Goal: Information Seeking & Learning: Learn about a topic

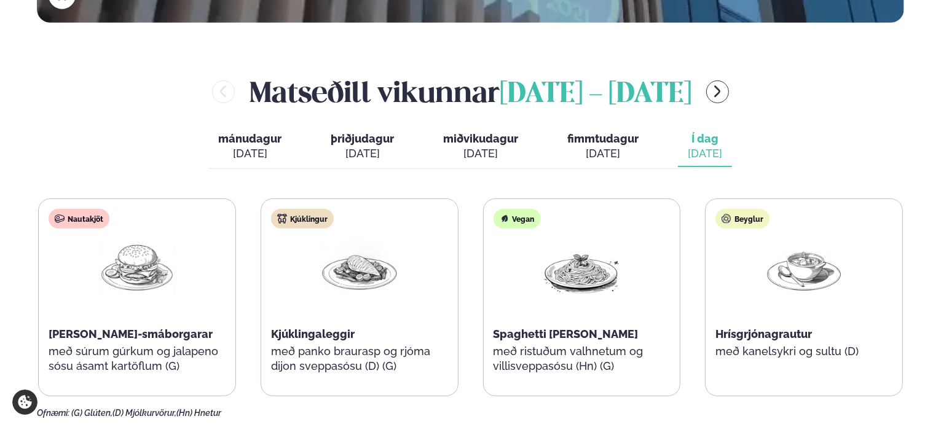
scroll to position [492, 0]
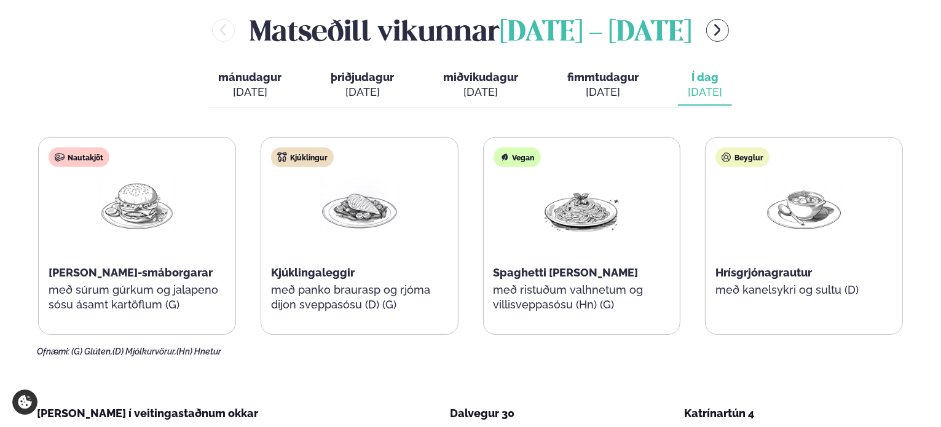
click at [467, 350] on div "Ofnæmi: (G) Glúten, (D) Mjólkurvörur, (Hn) Hnetur" at bounding box center [470, 352] width 867 height 10
click at [470, 353] on div "Ofnæmi: (G) Glúten, (D) Mjólkurvörur, (Hn) Hnetur" at bounding box center [470, 352] width 867 height 10
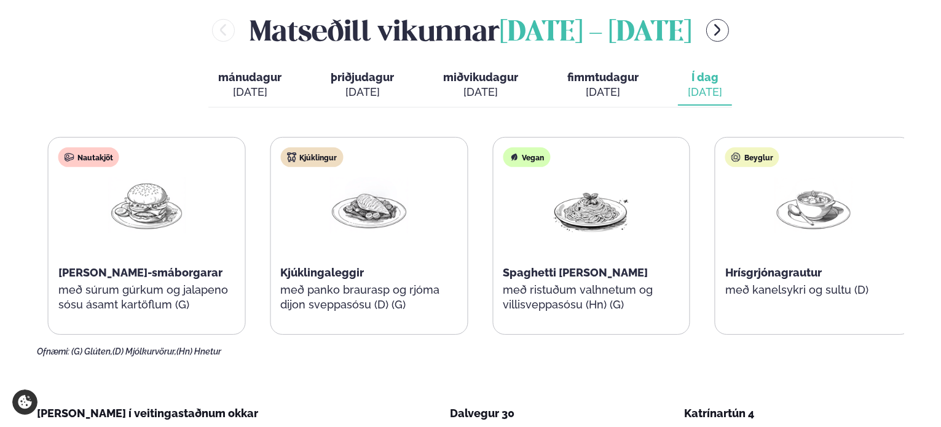
click at [323, 304] on p "með panko braurasp og rjóma dijon sveppasósu (D) (G)" at bounding box center [368, 298] width 177 height 30
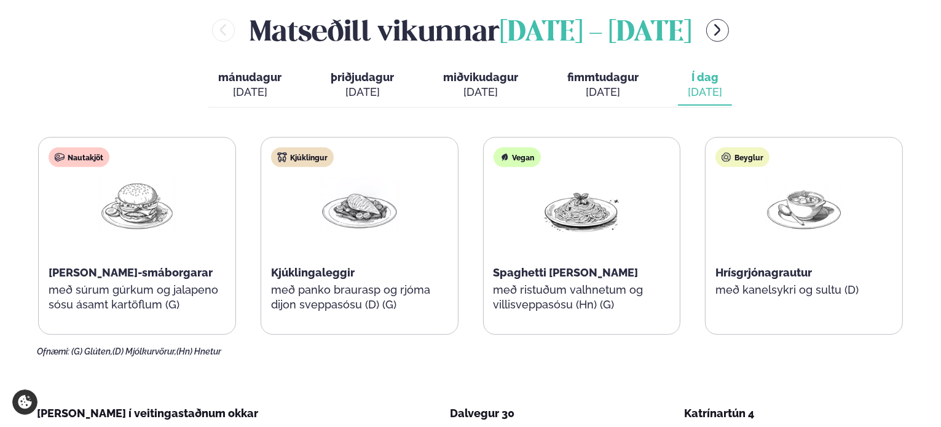
click at [95, 262] on div "Nautakjöt [PERSON_NAME]-smáborgarar með súrum gúrkum og jalapeno sósu ásamt kar…" at bounding box center [137, 236] width 197 height 197
click at [201, 329] on div "Nautakjöt [PERSON_NAME]-smáborgarar með súrum gúrkum og jalapeno sósu ásamt kar…" at bounding box center [137, 236] width 197 height 197
click at [170, 290] on p "með súrum gúrkum og jalapeno sósu ásamt kartöflum (G)" at bounding box center [137, 298] width 177 height 30
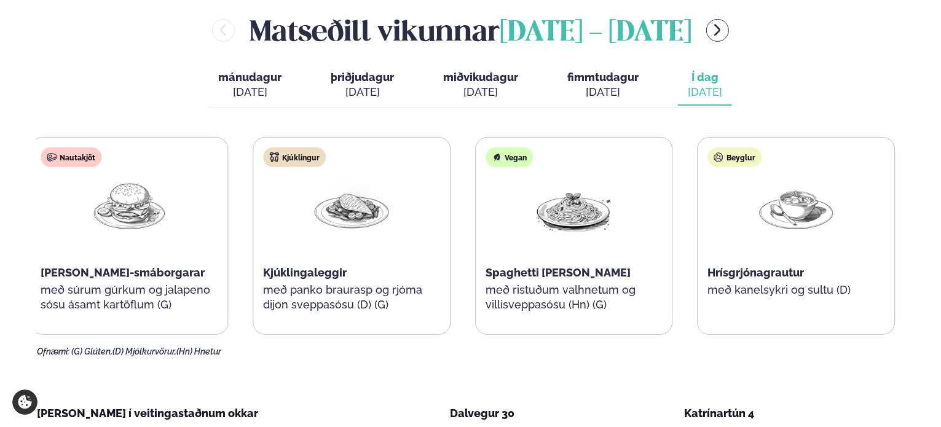
click at [175, 304] on div "Nautakjöt [PERSON_NAME]-smáborgarar með súrum gúrkum og jalapeno sósu ásamt kar…" at bounding box center [129, 236] width 197 height 197
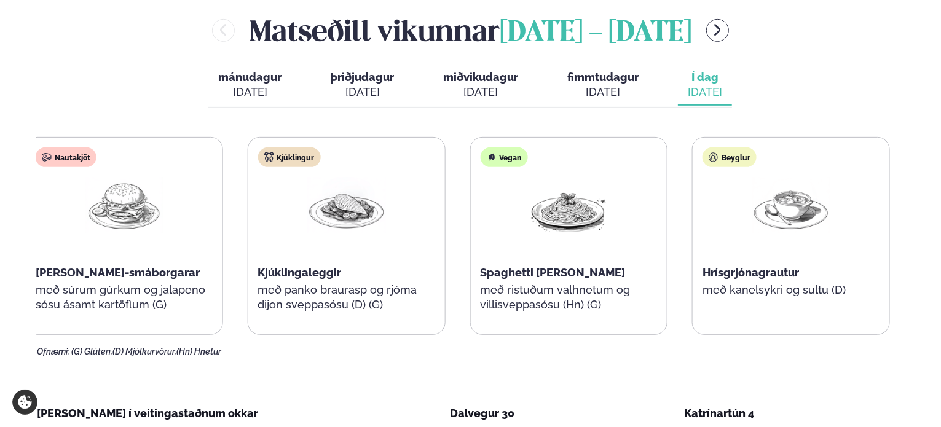
click at [155, 280] on div "Nautakjöt [PERSON_NAME]-smáborgarar með súrum gúrkum og jalapeno sósu ásamt kar…" at bounding box center [124, 236] width 197 height 197
click at [127, 283] on p "með súrum gúrkum og jalapeno sósu ásamt kartöflum (G)" at bounding box center [124, 298] width 177 height 30
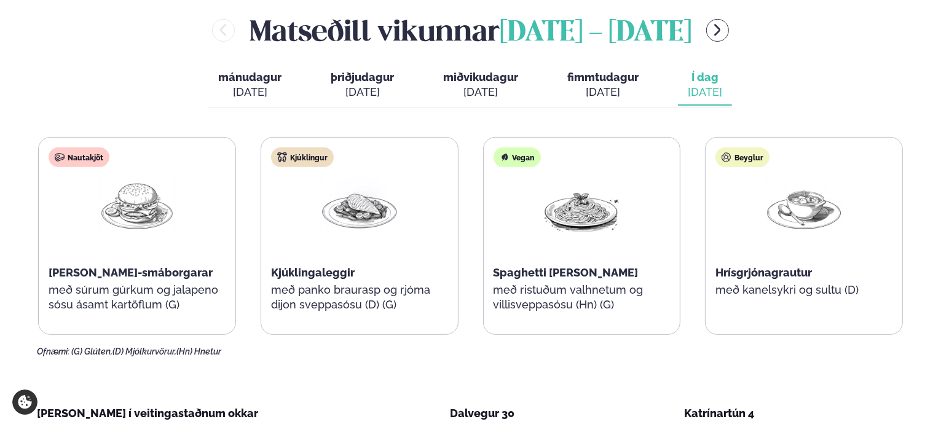
click at [109, 283] on p "með súrum gúrkum og jalapeno sósu ásamt kartöflum (G)" at bounding box center [137, 298] width 177 height 30
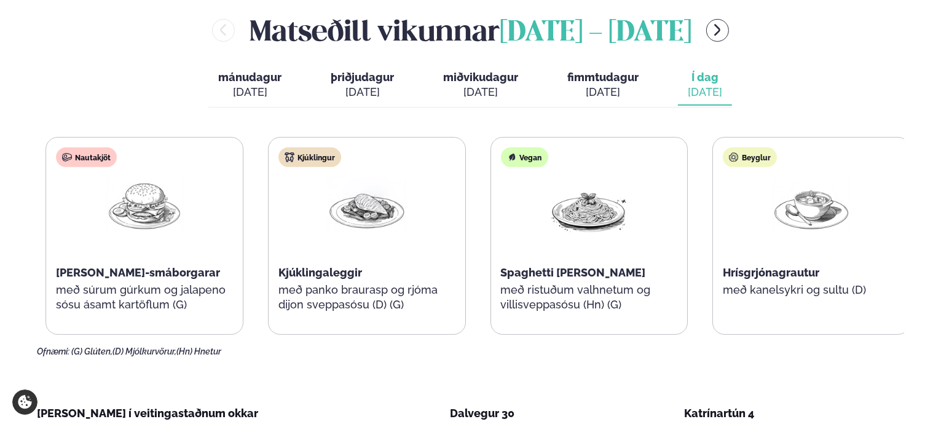
click at [129, 312] on div "Nautakjöt [PERSON_NAME]-smáborgarar með súrum gúrkum og jalapeno sósu ásamt kar…" at bounding box center [144, 236] width 197 height 197
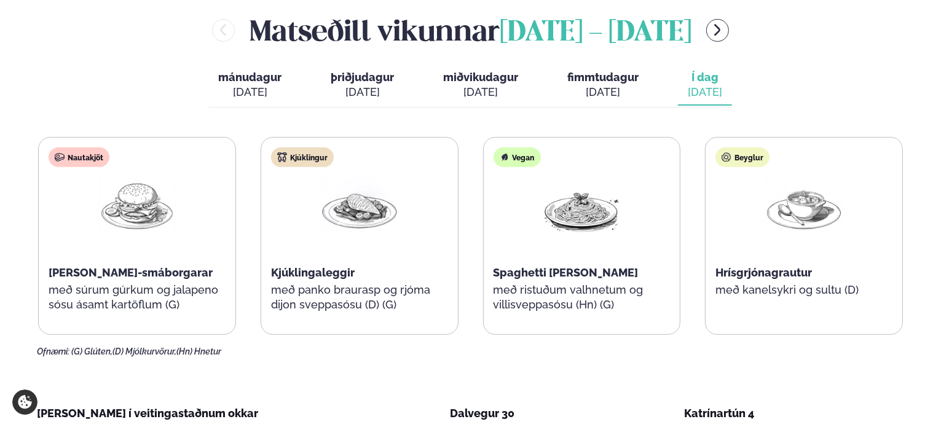
click at [109, 280] on div "Nautakjöt [PERSON_NAME]-smáborgarar með súrum gúrkum og jalapeno sósu ásamt kar…" at bounding box center [137, 236] width 197 height 197
click at [101, 334] on div "Nautakjöt [PERSON_NAME]-smáborgarar með súrum gúrkum og jalapeno sósu ásamt kar…" at bounding box center [137, 236] width 198 height 198
click at [114, 289] on div "Nautakjöt [PERSON_NAME]-smáborgarar með súrum gúrkum og jalapeno sósu ásamt kar…" at bounding box center [137, 236] width 197 height 197
click at [125, 298] on div "Nautakjöt [PERSON_NAME]-smáborgarar með súrum gúrkum og jalapeno sósu ásamt kar…" at bounding box center [137, 236] width 197 height 197
click at [186, 328] on div "Nautakjöt [PERSON_NAME]-smáborgarar með súrum gúrkum og jalapeno sósu ásamt kar…" at bounding box center [136, 236] width 197 height 197
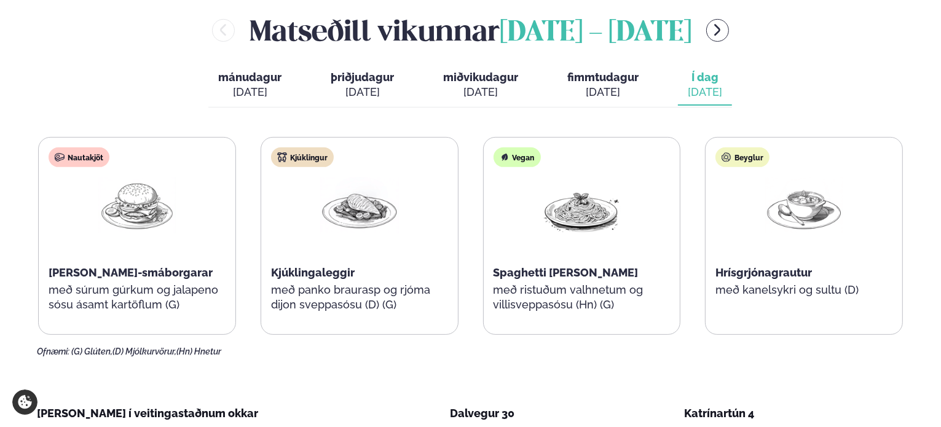
click at [184, 285] on p "með súrum gúrkum og jalapeno sósu ásamt kartöflum (G)" at bounding box center [137, 298] width 177 height 30
click at [755, 152] on div "Beyglur" at bounding box center [743, 158] width 54 height 20
click at [746, 154] on div "Beyglur" at bounding box center [743, 158] width 54 height 20
click at [436, 112] on div "[PERSON_NAME] [DATE] - [DATE] mánudagur mán. [DATE] þriðjudagur þri. [DATE] mið…" at bounding box center [470, 183] width 867 height 347
